Goal: Task Accomplishment & Management: Manage account settings

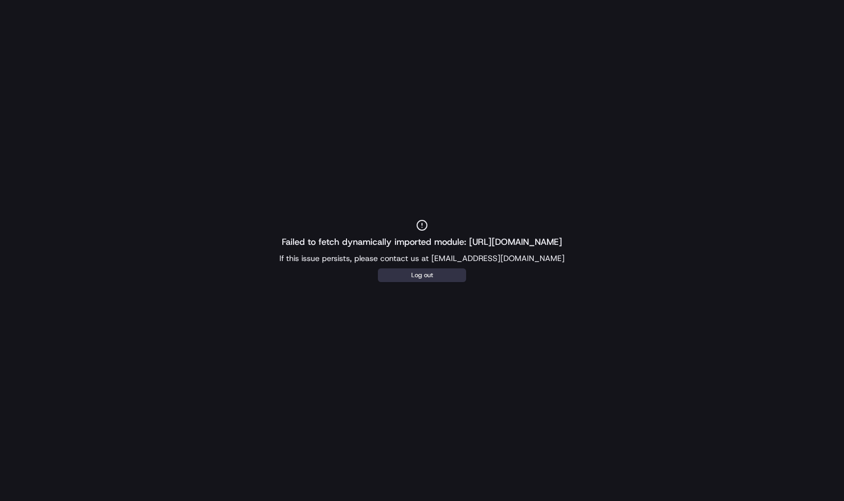
click at [408, 276] on button "Log out" at bounding box center [422, 276] width 88 height 14
